Goal: Information Seeking & Learning: Learn about a topic

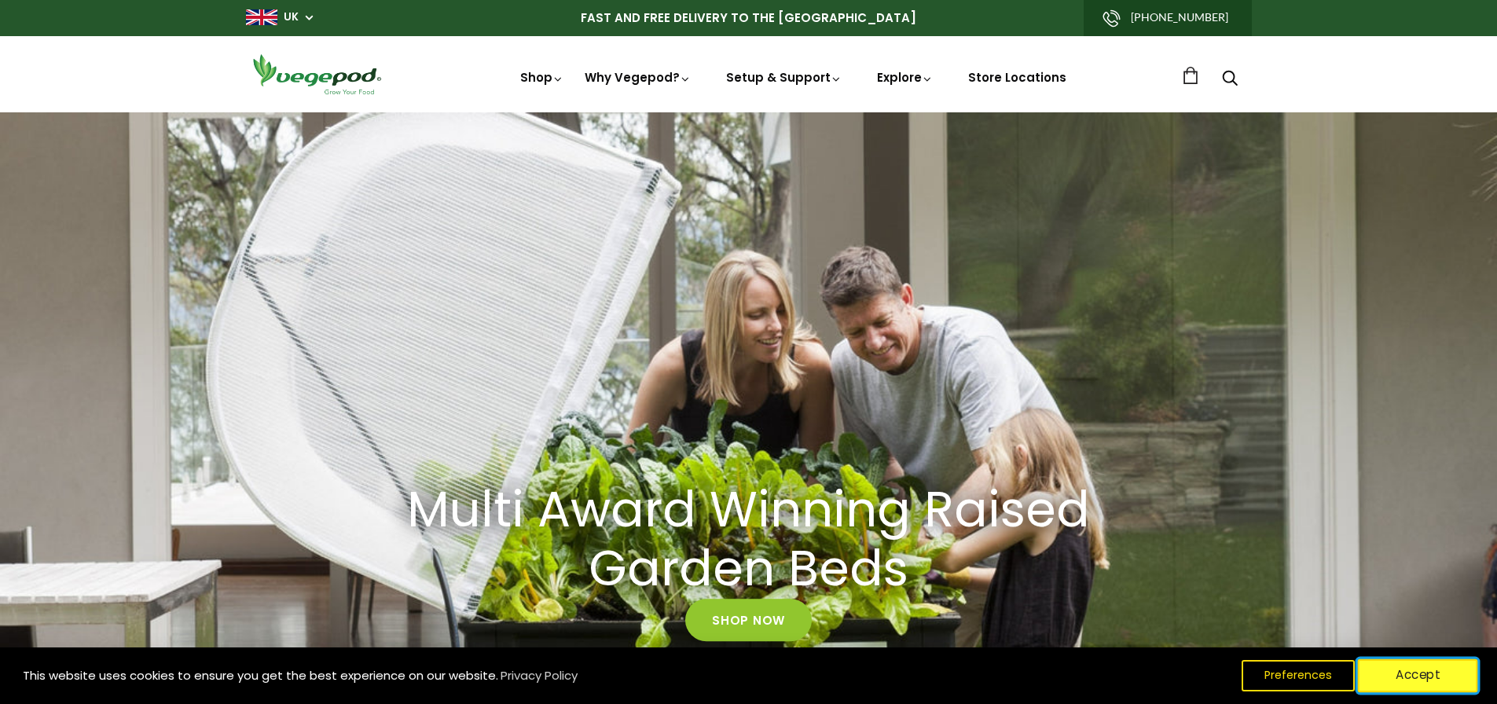
click at [1428, 672] on button "Accept" at bounding box center [1418, 675] width 120 height 33
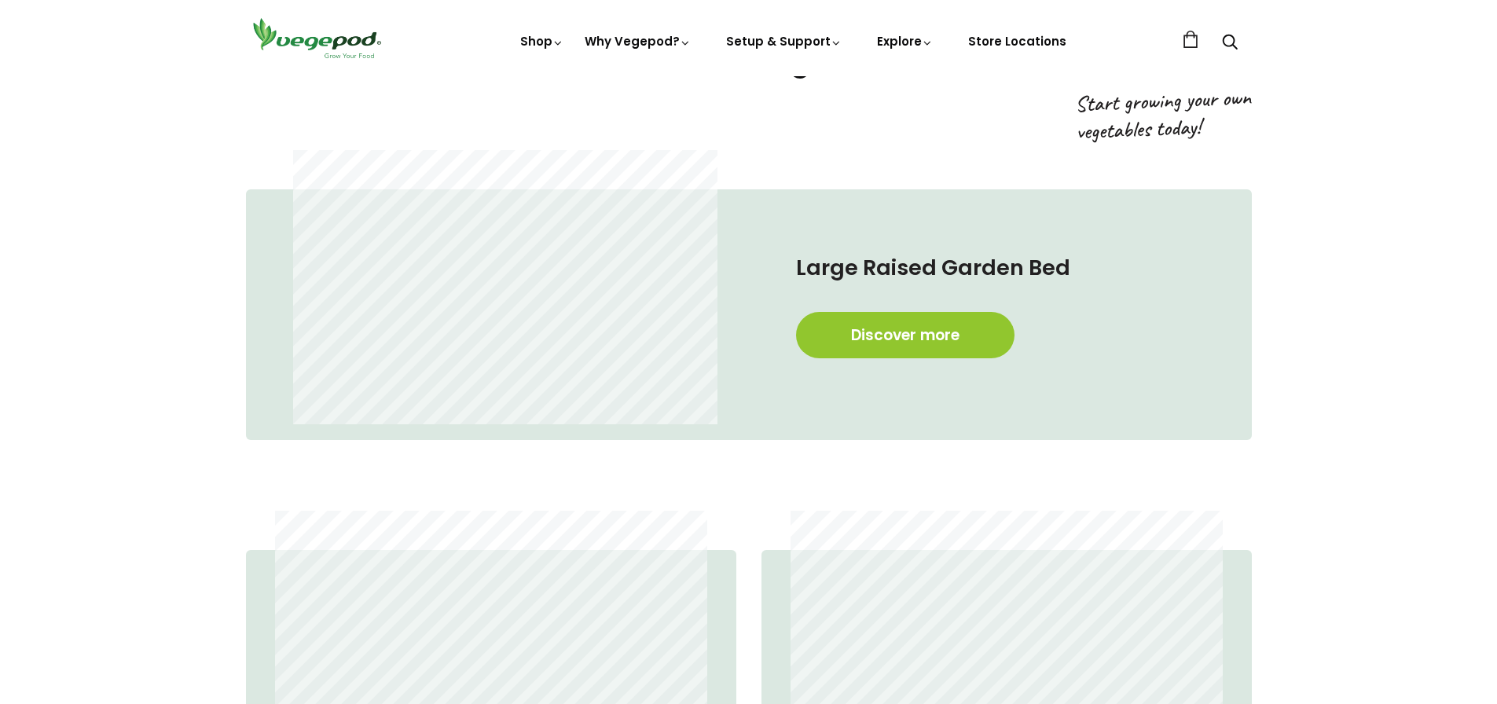
scroll to position [1011, 0]
click at [963, 336] on link "Discover more" at bounding box center [905, 336] width 218 height 46
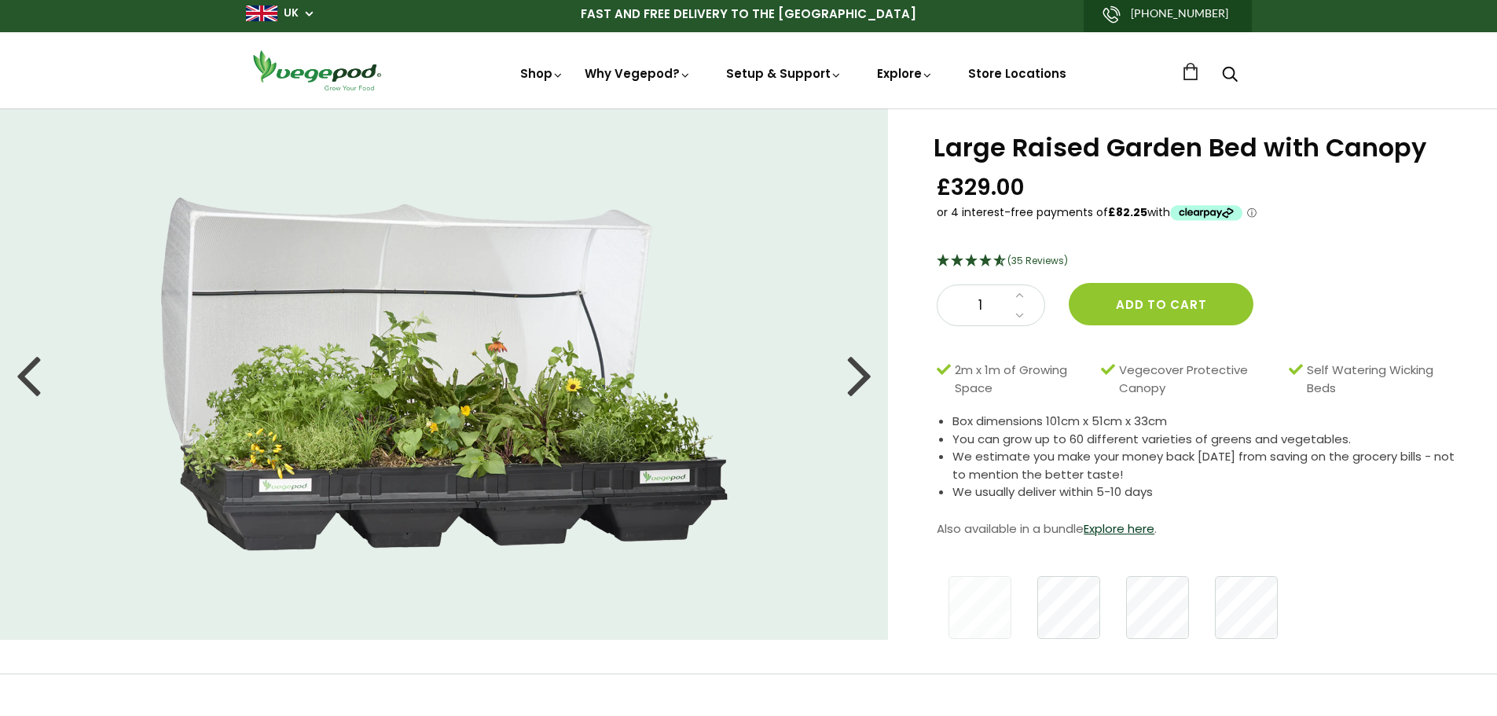
scroll to position [5, 0]
